Goal: Information Seeking & Learning: Learn about a topic

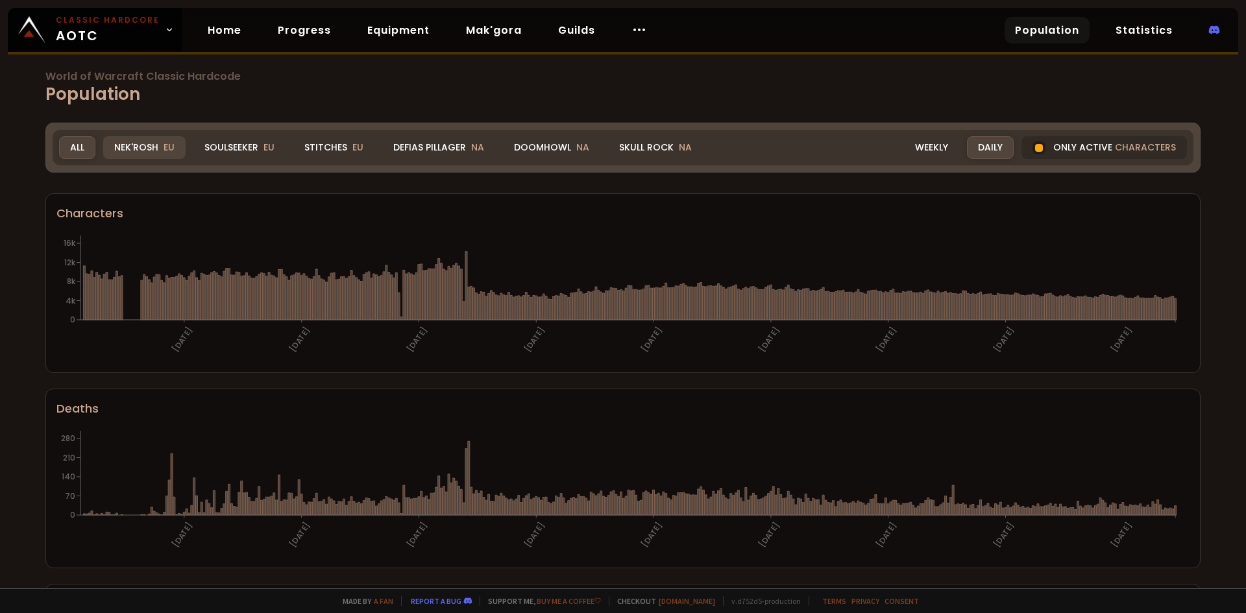
click at [150, 151] on div "Nek'Rosh EU" at bounding box center [144, 147] width 82 height 23
click at [63, 151] on div "All" at bounding box center [77, 147] width 36 height 23
click at [160, 191] on div "World of Warcraft Classic Hardcode Population Realm All All Nek'Rosh EU Soulsee…" at bounding box center [623, 294] width 1246 height 589
click at [212, 152] on div "Soulseeker EU" at bounding box center [239, 147] width 92 height 23
click at [147, 148] on div "Nek'Rosh EU" at bounding box center [144, 147] width 82 height 23
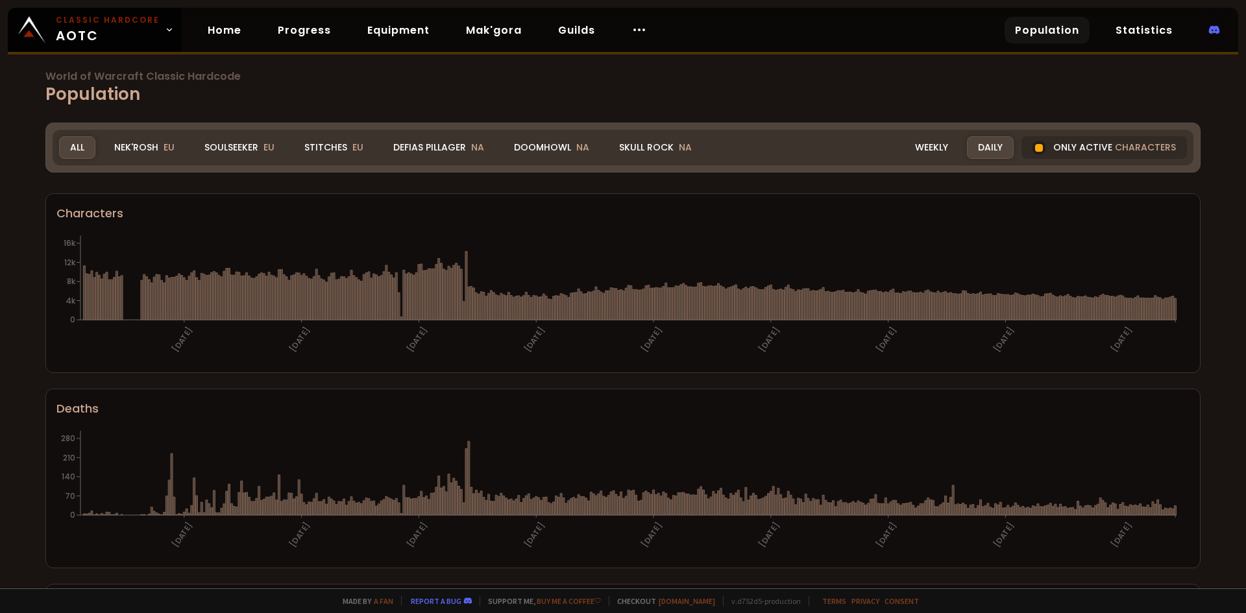
click at [323, 152] on div "Stitches EU" at bounding box center [333, 147] width 81 height 23
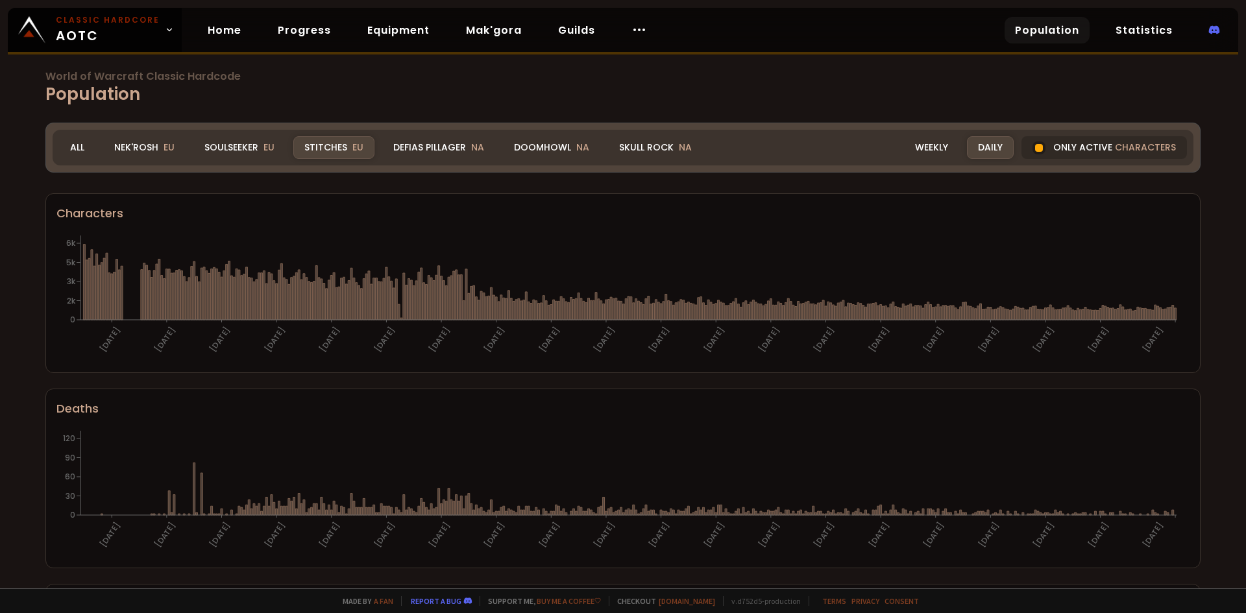
click at [134, 147] on div "Nek'Rosh EU" at bounding box center [144, 147] width 82 height 23
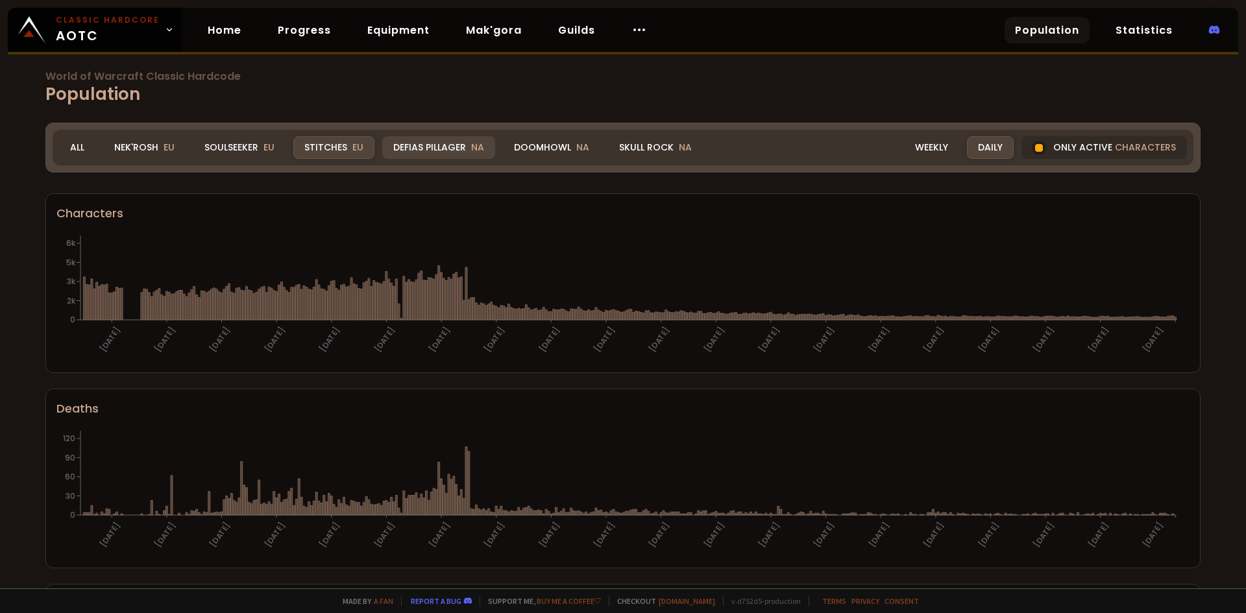
click at [445, 152] on div "Defias Pillager NA" at bounding box center [438, 147] width 113 height 23
